Goal: Information Seeking & Learning: Get advice/opinions

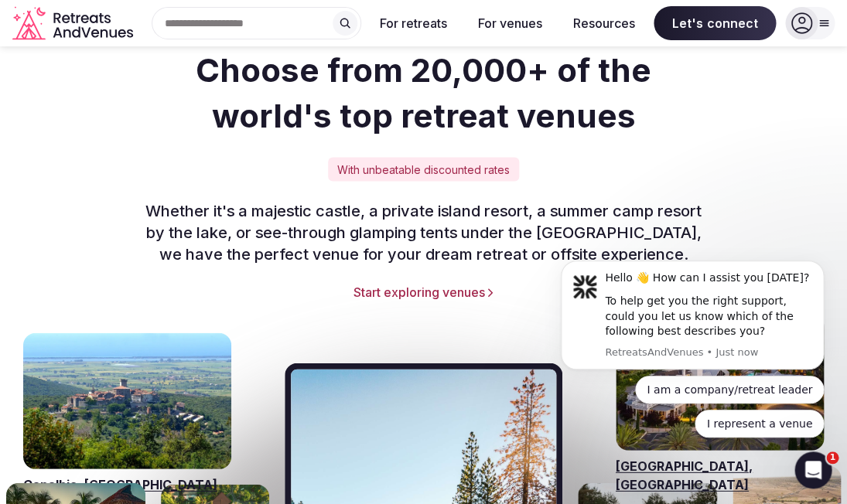
scroll to position [2086, 0]
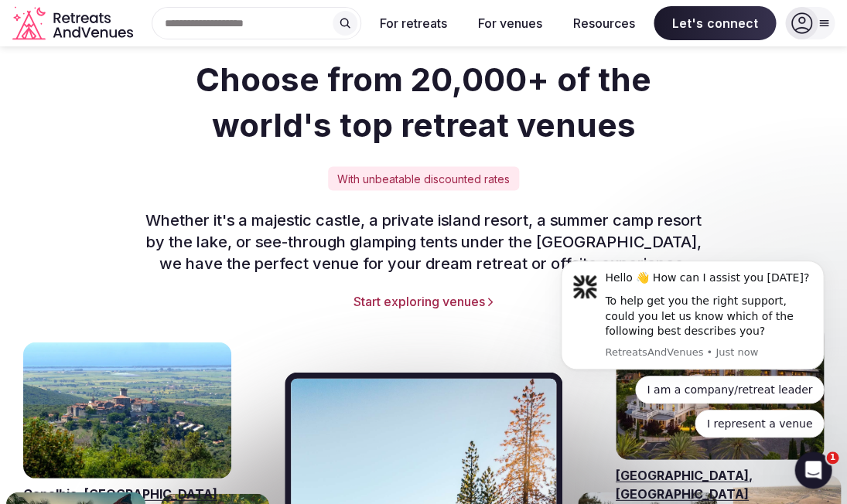
click at [442, 292] on link "Start exploring venues" at bounding box center [423, 300] width 785 height 17
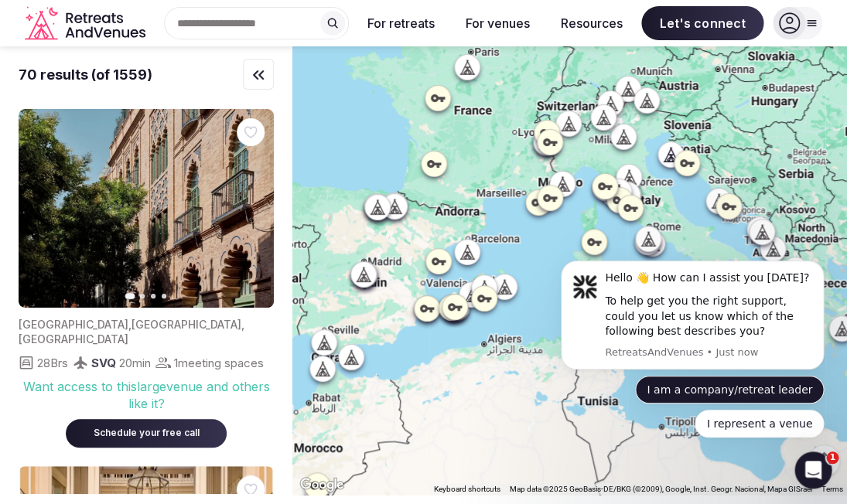
click at [786, 384] on button "I am a company/retreat leader" at bounding box center [729, 390] width 189 height 28
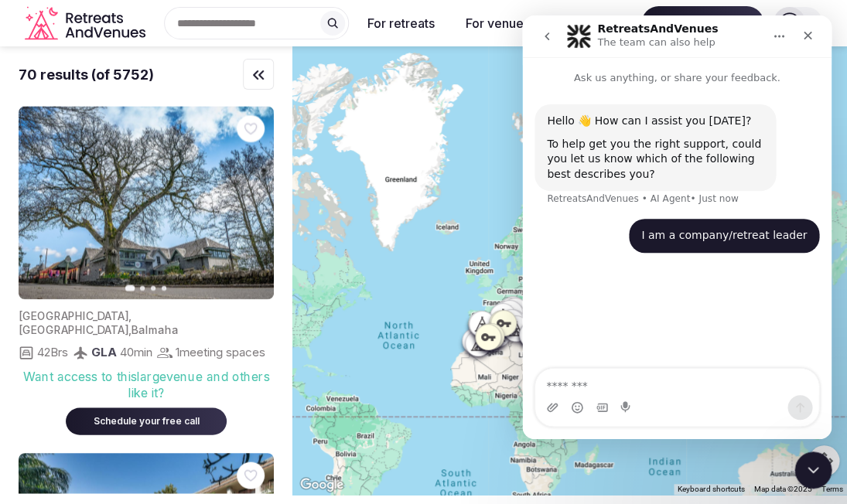
click at [379, 442] on div at bounding box center [569, 270] width 554 height 449
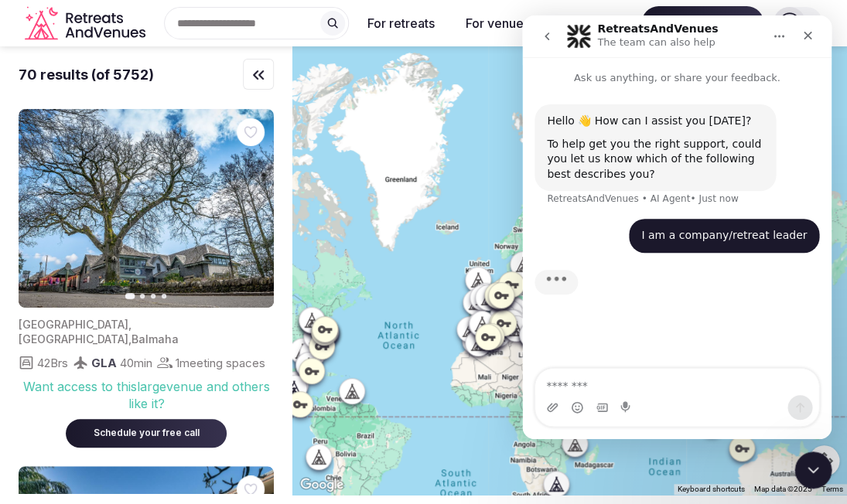
click at [379, 435] on div at bounding box center [569, 270] width 554 height 449
click at [569, 382] on textarea "Message…" at bounding box center [676, 382] width 283 height 26
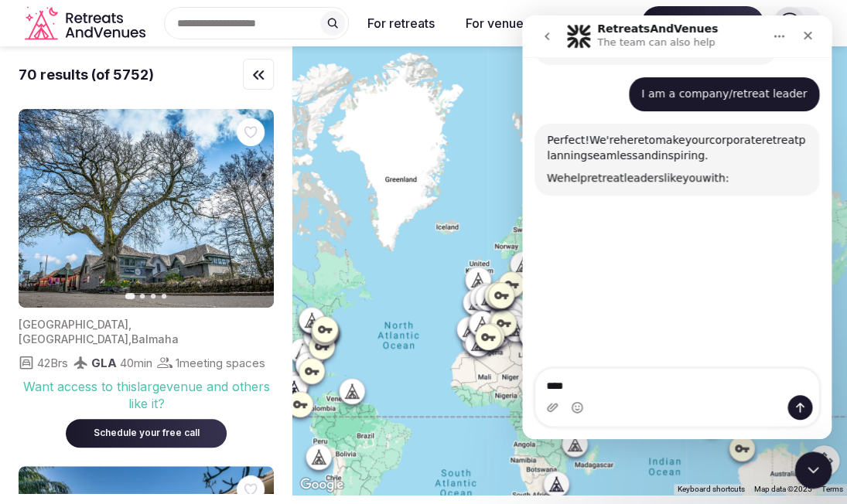
scroll to position [149, 0]
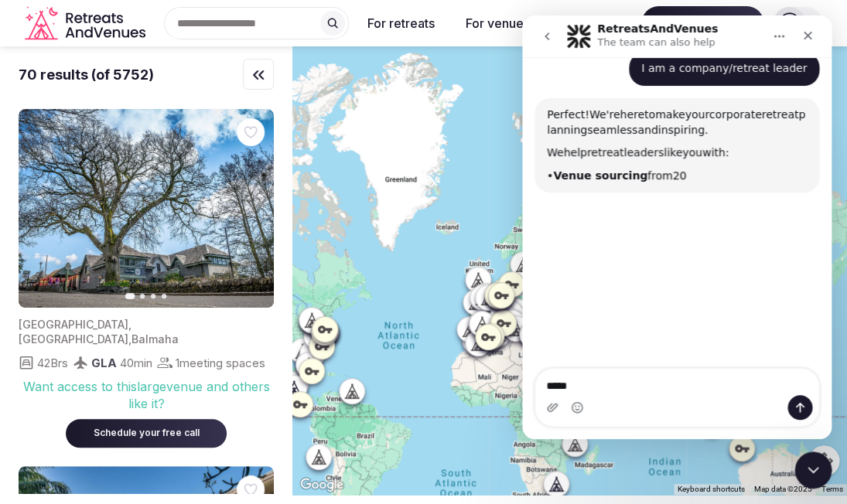
type textarea "******"
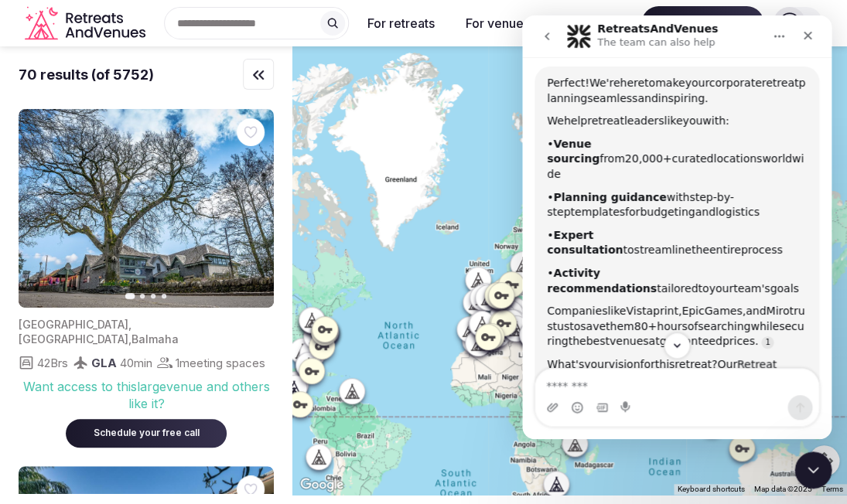
scroll to position [182, 0]
click at [373, 442] on div at bounding box center [569, 270] width 554 height 449
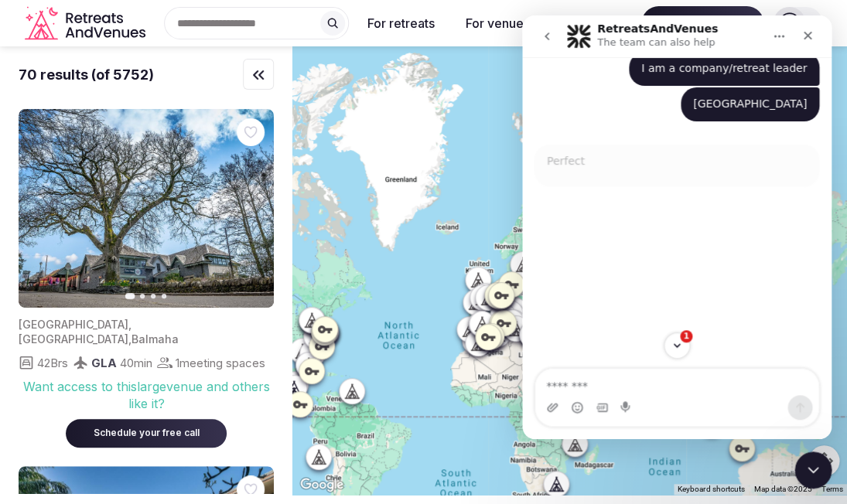
scroll to position [149, 0]
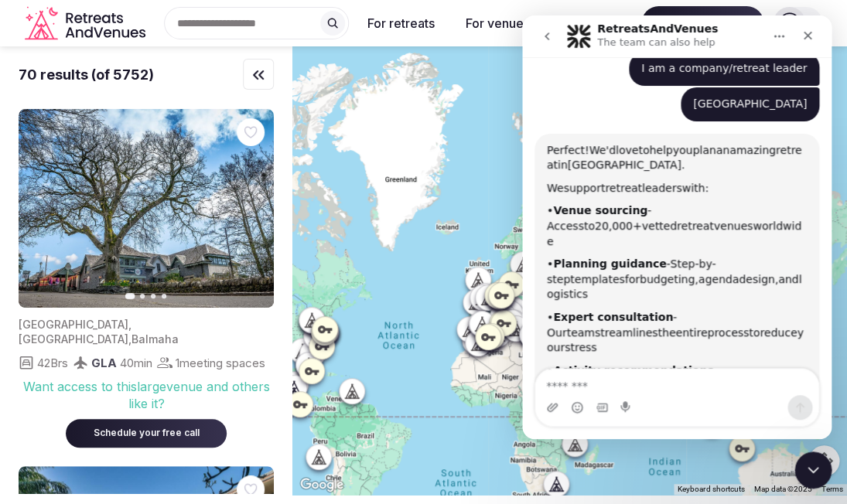
click at [579, 384] on textarea "Message…" at bounding box center [676, 382] width 283 height 26
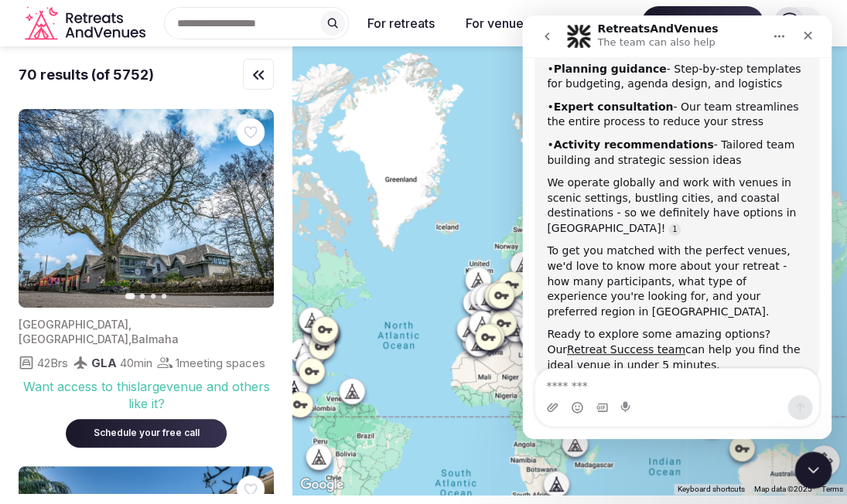
scroll to position [339, 0]
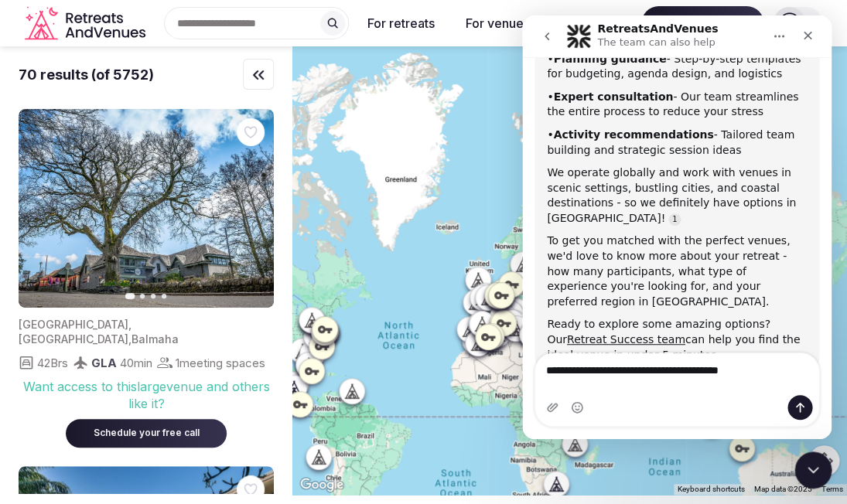
type textarea "**********"
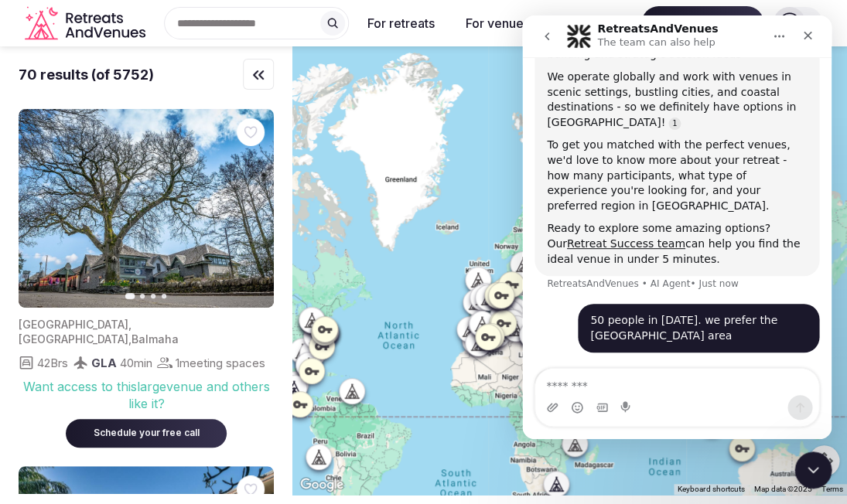
scroll to position [436, 0]
click at [384, 432] on div at bounding box center [569, 270] width 554 height 449
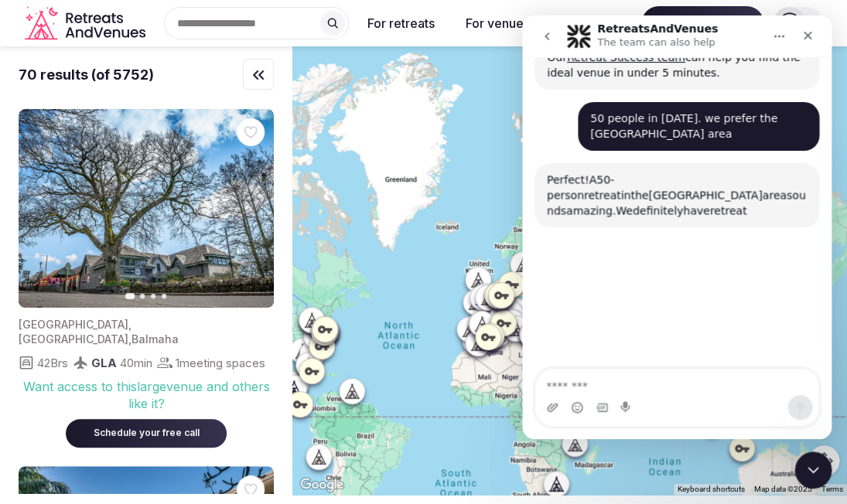
scroll to position [635, 0]
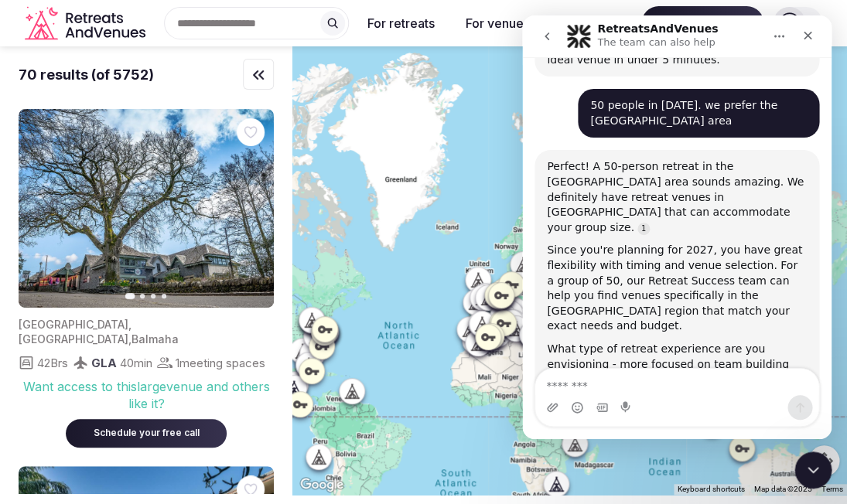
click at [621, 411] on link "Get matched with venues for your Recife retreat" at bounding box center [658, 425] width 222 height 28
click at [804, 31] on icon "Close" at bounding box center [807, 35] width 12 height 12
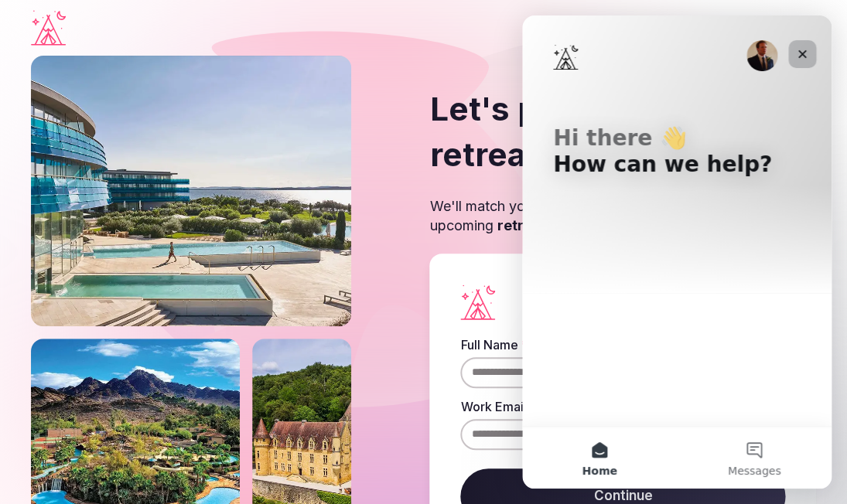
click at [803, 51] on icon "Close" at bounding box center [802, 54] width 12 height 12
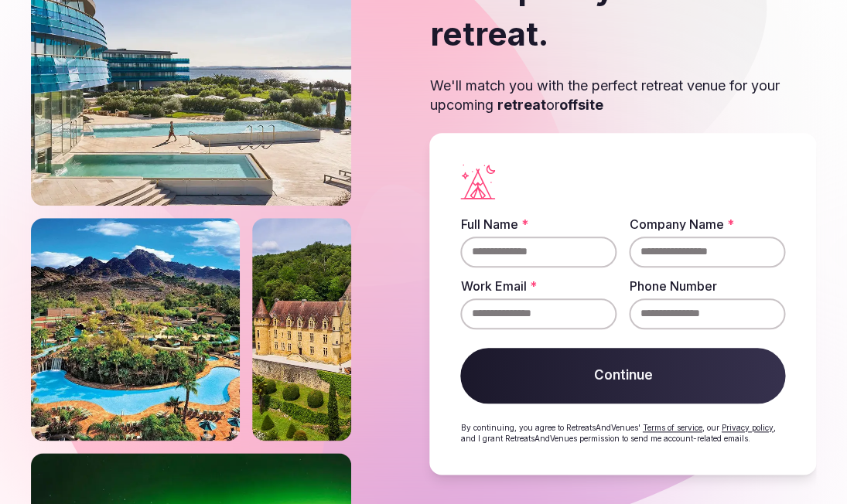
scroll to position [121, 0]
click at [657, 424] on link "Terms of service" at bounding box center [672, 427] width 60 height 9
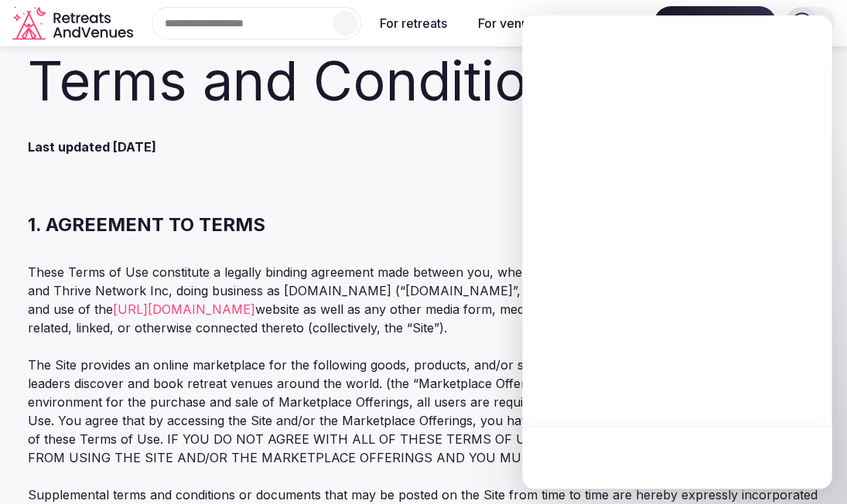
scroll to position [68, 0]
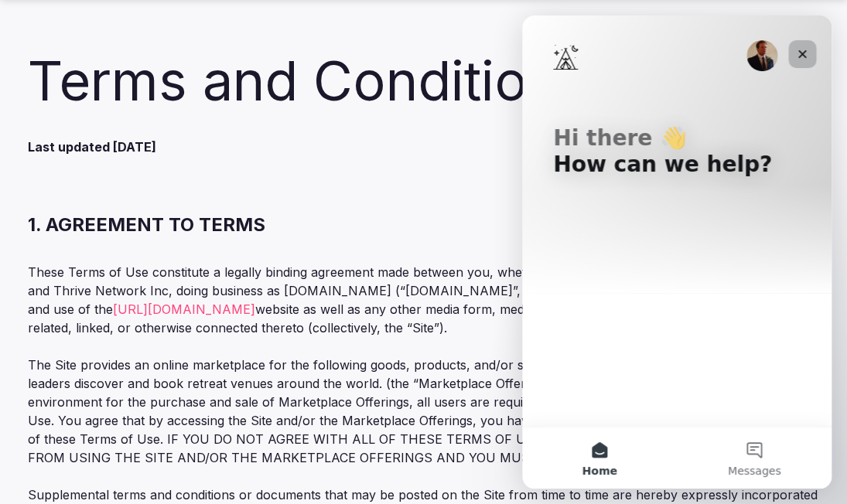
click at [804, 49] on icon "Close" at bounding box center [802, 54] width 12 height 12
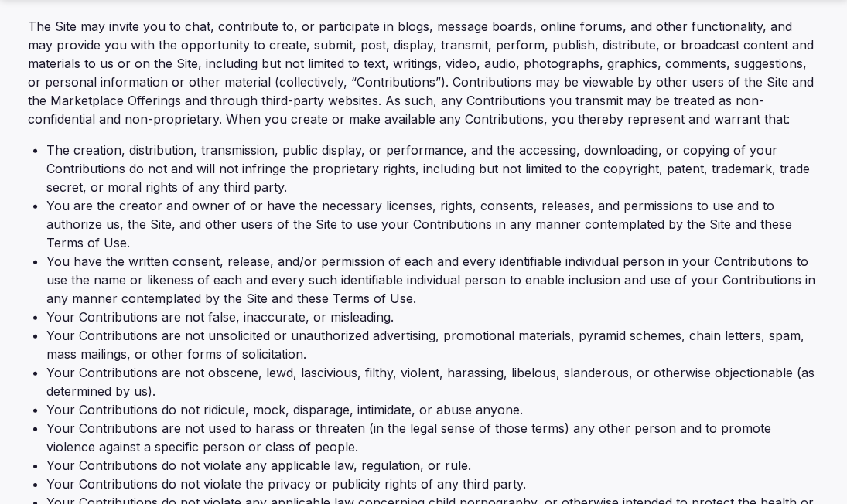
scroll to position [3617, 0]
